Goal: Check status: Check status

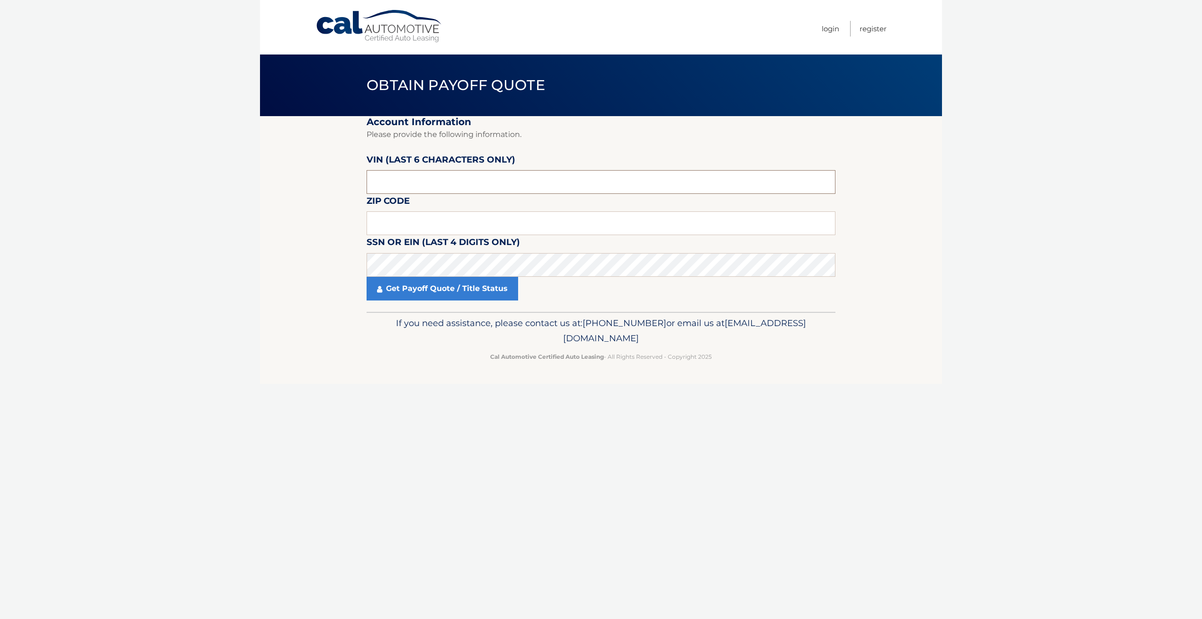
click at [427, 180] on input "text" at bounding box center [601, 182] width 469 height 24
type input "004003"
click at [440, 224] on input "text" at bounding box center [601, 223] width 469 height 24
type input "07974"
click at [458, 289] on link "Get Payoff Quote / Title Status" at bounding box center [443, 289] width 152 height 24
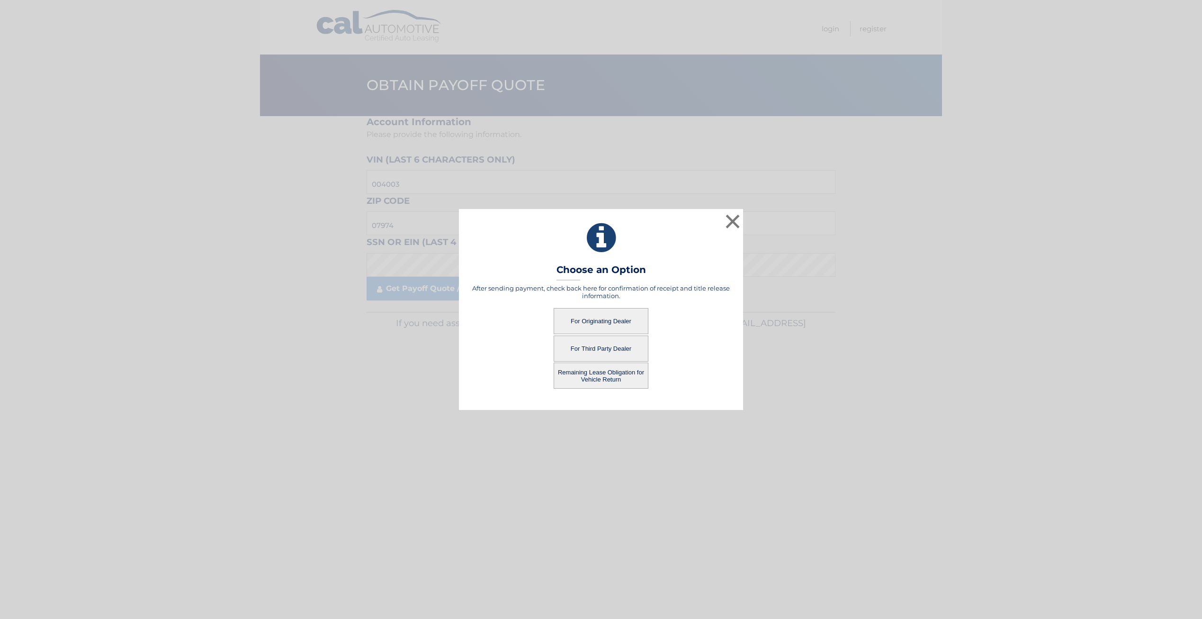
click at [635, 320] on button "For Originating Dealer" at bounding box center [601, 321] width 95 height 26
click at [599, 321] on button "For Originating Dealer" at bounding box center [601, 321] width 95 height 26
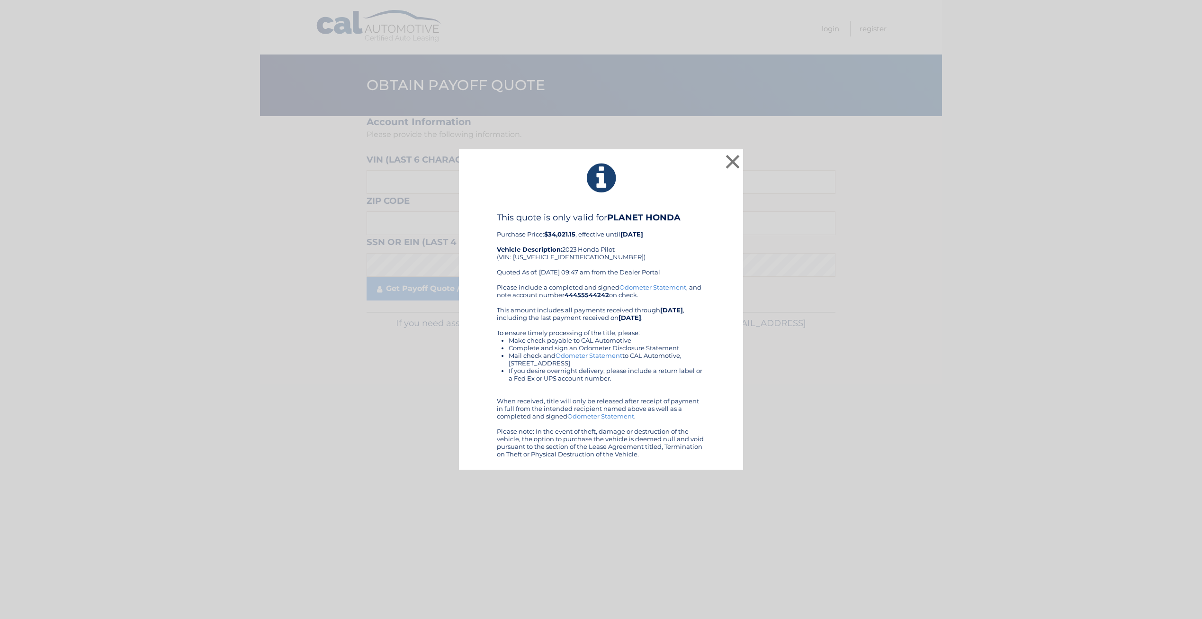
drag, startPoint x: 477, startPoint y: 151, endPoint x: 689, endPoint y: 509, distance: 415.3
click at [686, 513] on div "× This quote is only valid for PLANET HONDA Purchase Price: $34,021.15 , effect…" at bounding box center [601, 309] width 1202 height 619
